Goal: Browse casually: Explore the website without a specific task or goal

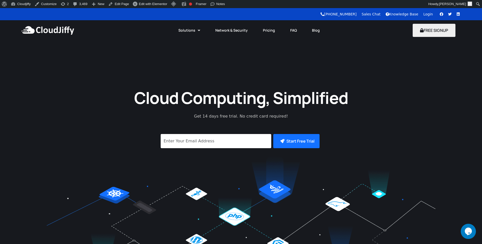
click at [32, 73] on div "Cloud Computing, Simplified Get 14 days free trial. No credit card required! Su…" at bounding box center [241, 159] width 482 height 239
